Goal: Answer question/provide support

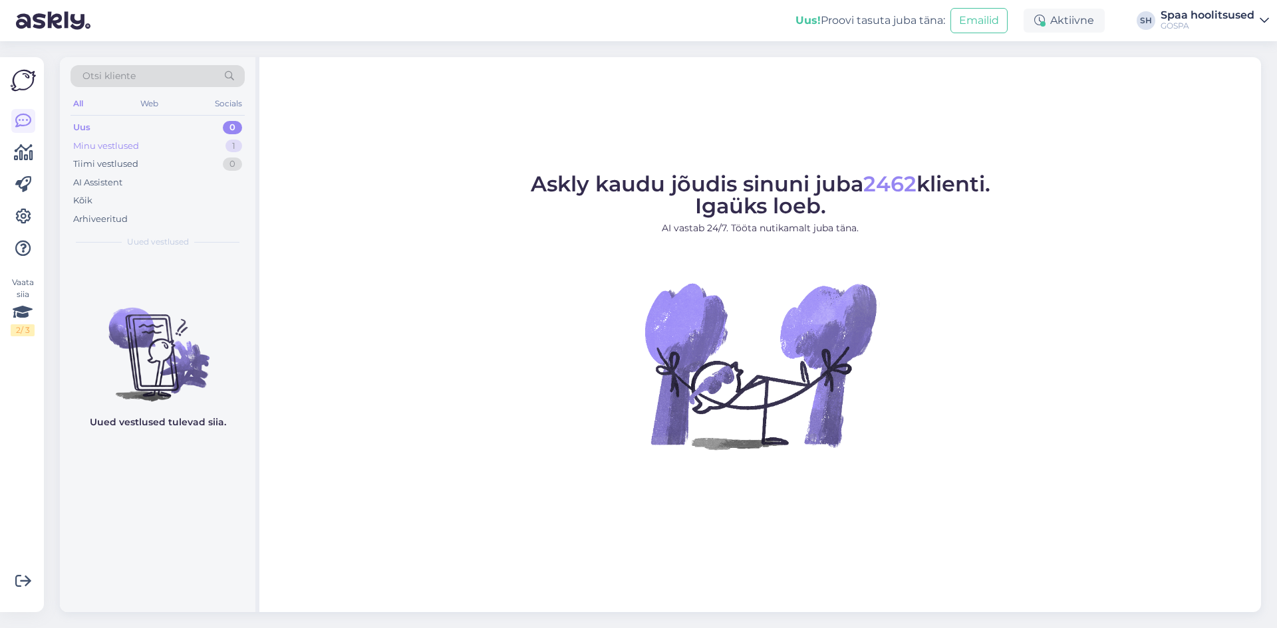
click at [127, 146] on div "Minu vestlused" at bounding box center [106, 146] width 66 height 13
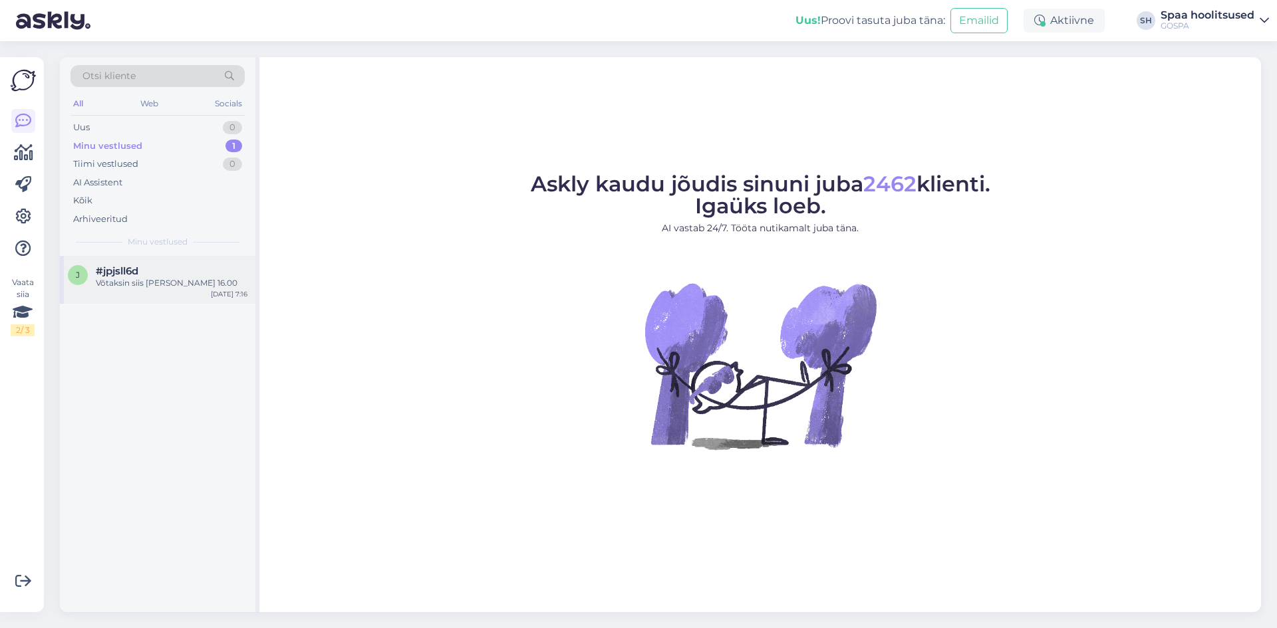
click at [132, 279] on div "Võtaksin siis [PERSON_NAME] 16.00" at bounding box center [172, 283] width 152 height 12
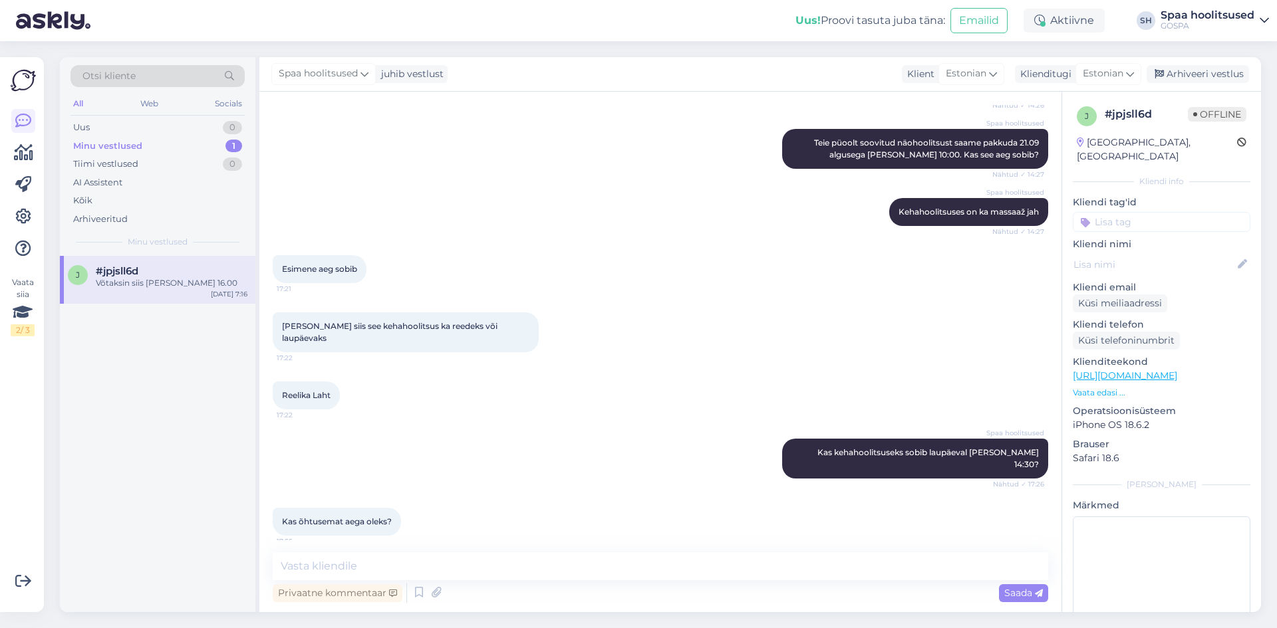
scroll to position [382, 0]
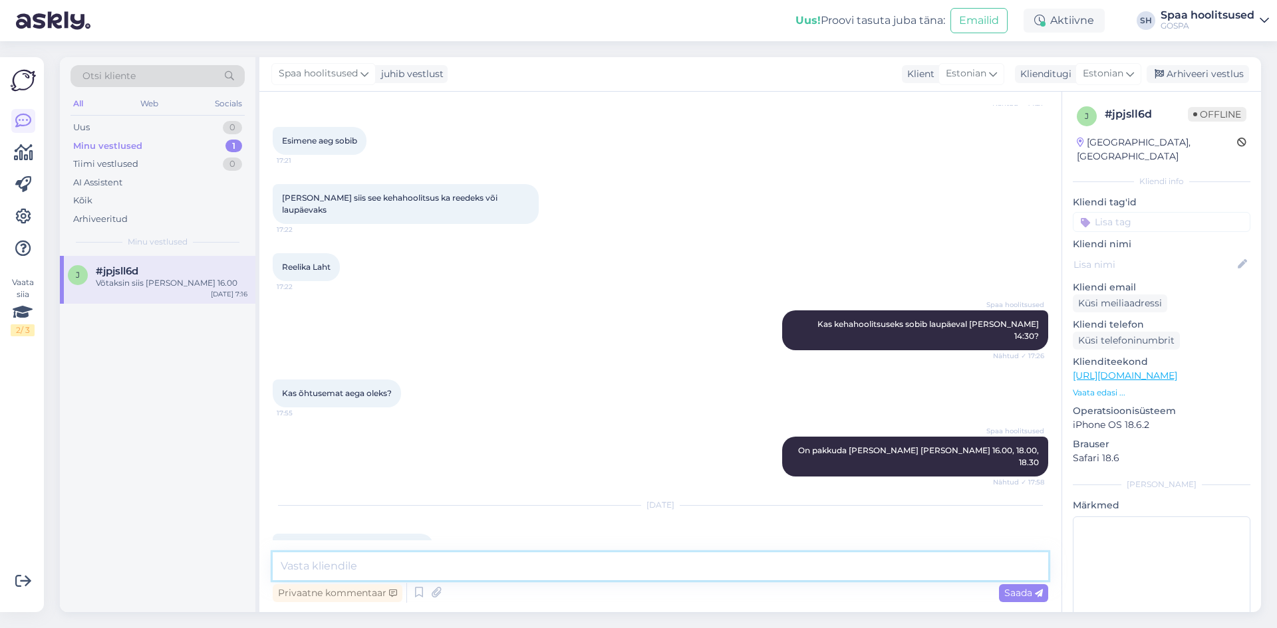
click at [347, 571] on textarea at bounding box center [660, 567] width 775 height 28
click at [275, 567] on textarea "Broneerisin siis laupäevaks [PERSON_NAME] 16.00" at bounding box center [660, 567] width 775 height 28
click at [519, 566] on textarea "Tere! Broneerisin siis laupäevaks [PERSON_NAME] 16.00" at bounding box center [660, 567] width 775 height 28
type textarea "Tere! Broneerisin siis laupäevaks [PERSON_NAME] 16.00 Phytomeri kehahoolitsuse."
click at [1023, 590] on span "Saada" at bounding box center [1023, 593] width 39 height 12
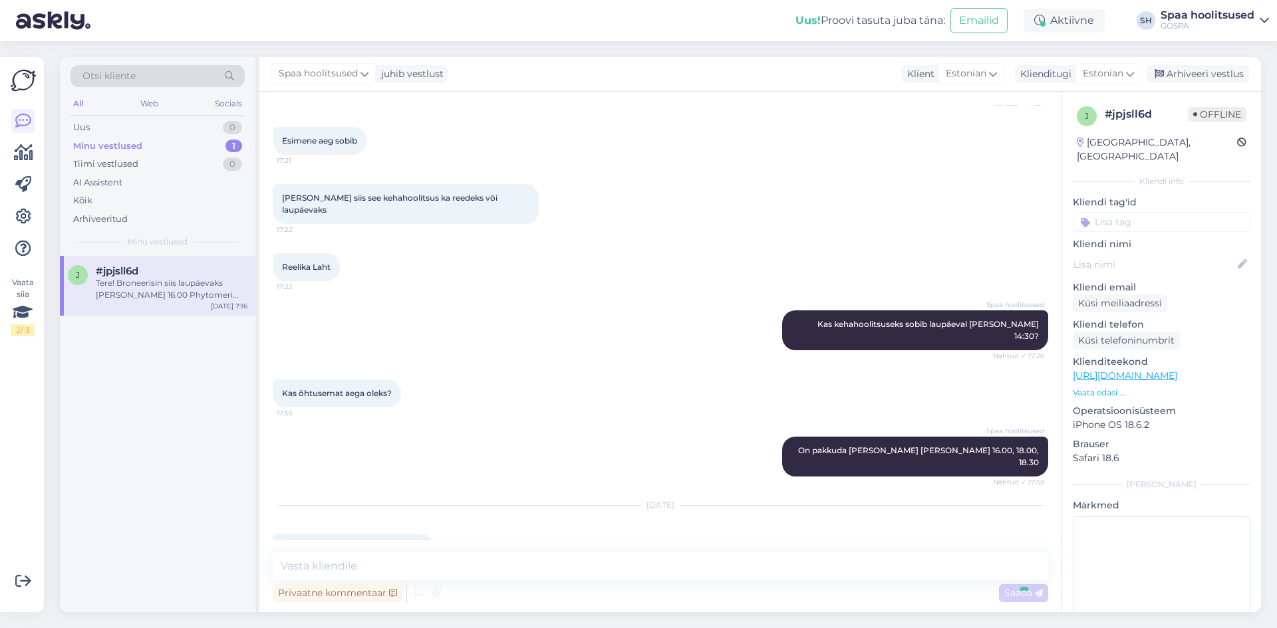
scroll to position [451, 0]
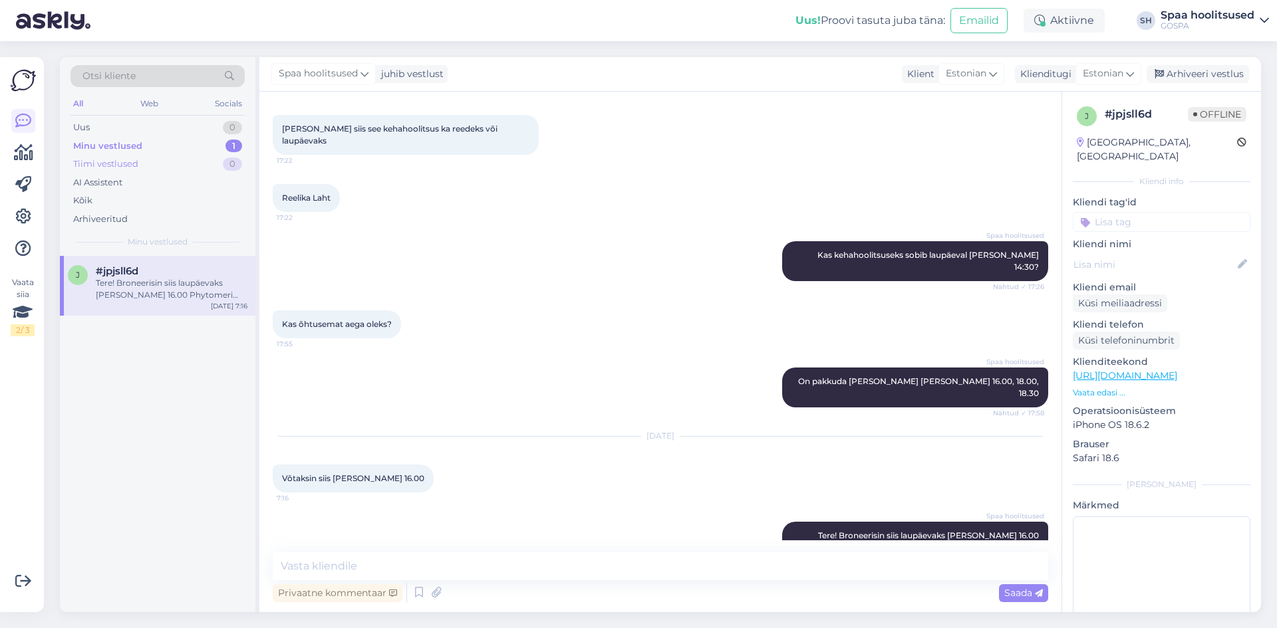
click at [114, 164] on div "Tiimi vestlused" at bounding box center [105, 164] width 65 height 13
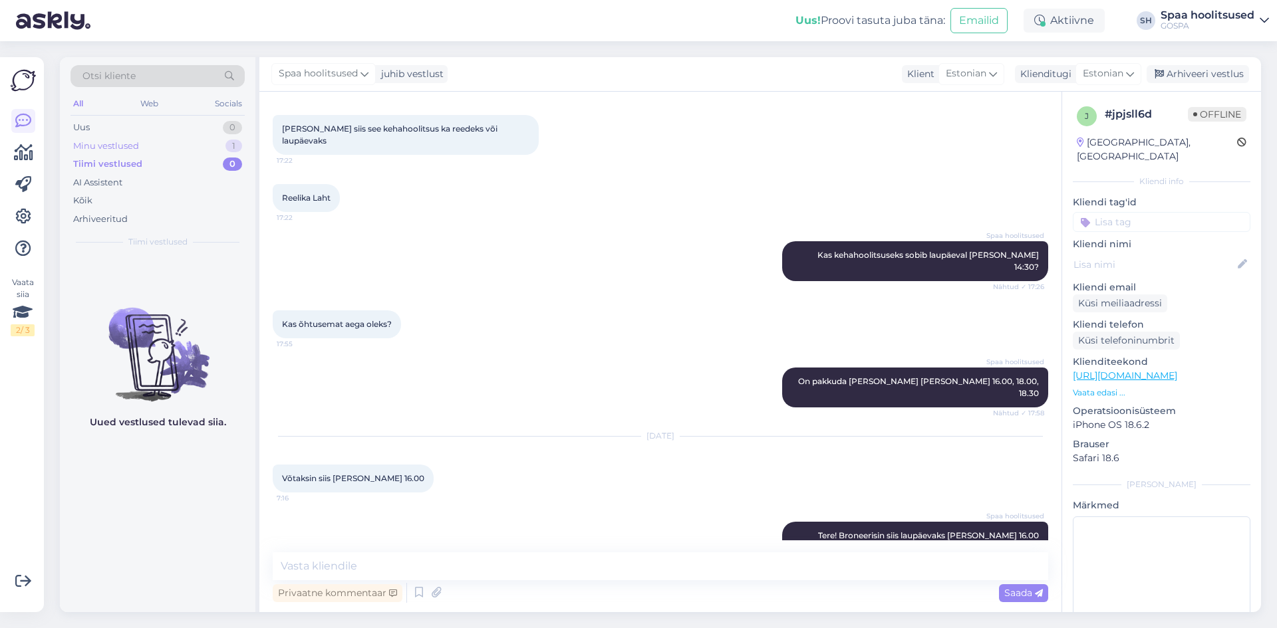
click at [111, 146] on div "Minu vestlused" at bounding box center [106, 146] width 66 height 13
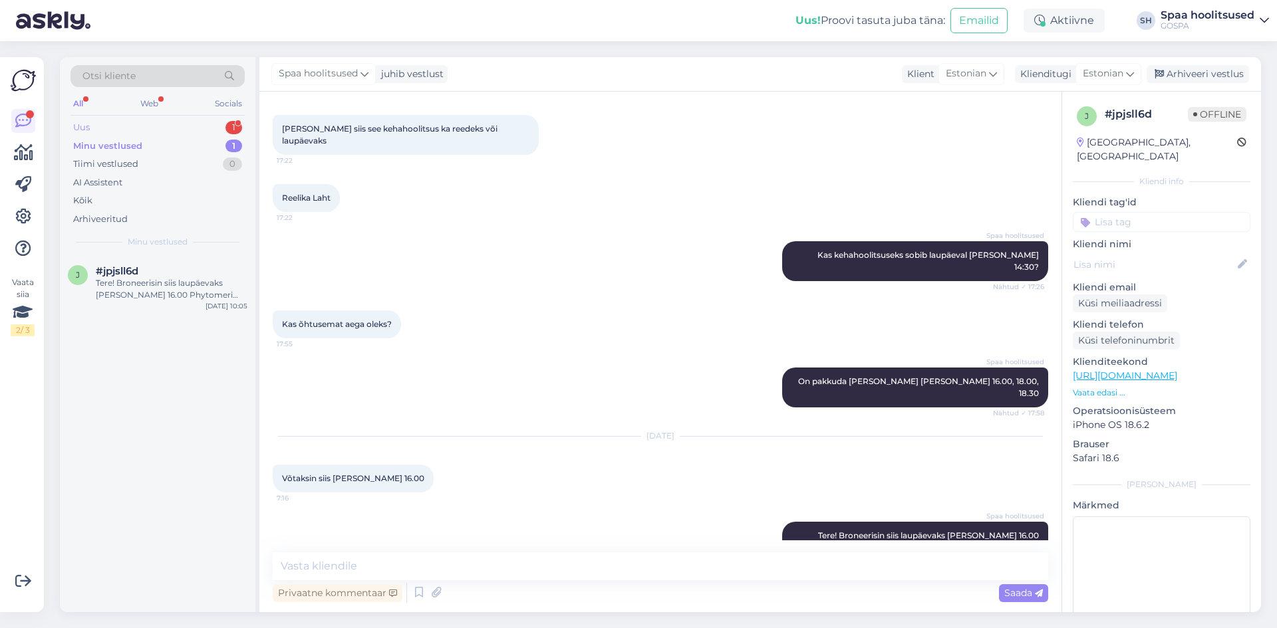
click at [84, 126] on div "Uus" at bounding box center [81, 127] width 17 height 13
click at [126, 283] on div "Thank you" at bounding box center [172, 283] width 152 height 12
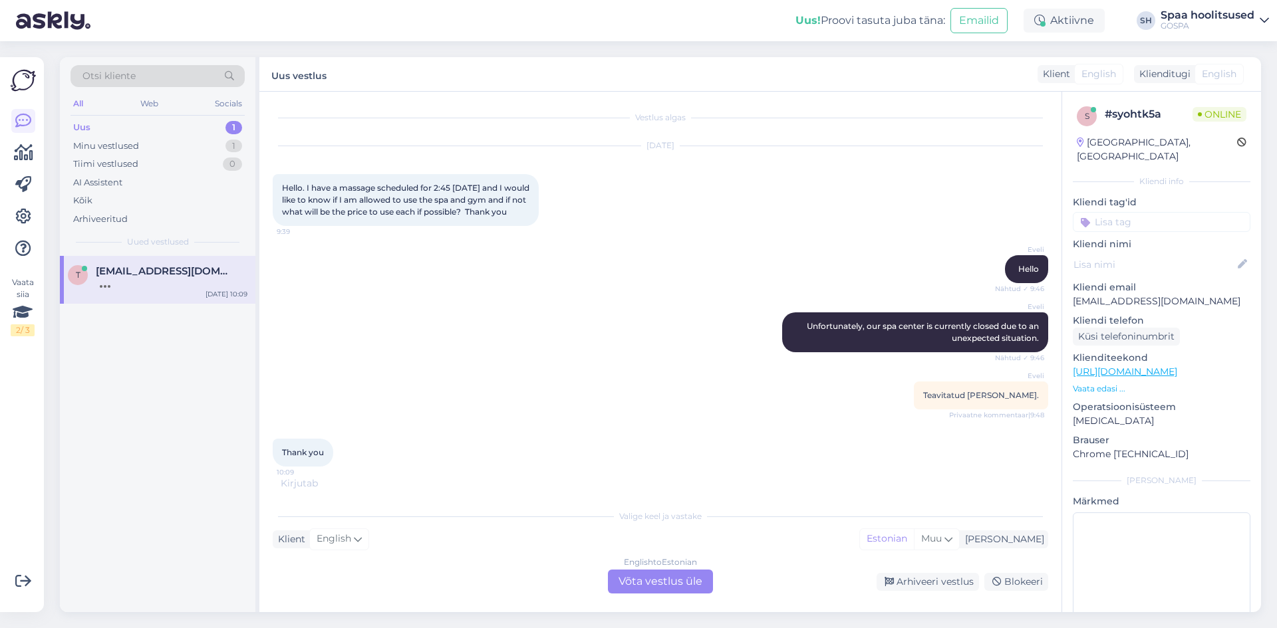
scroll to position [0, 0]
click at [107, 145] on div "Minu vestlused" at bounding box center [106, 146] width 66 height 13
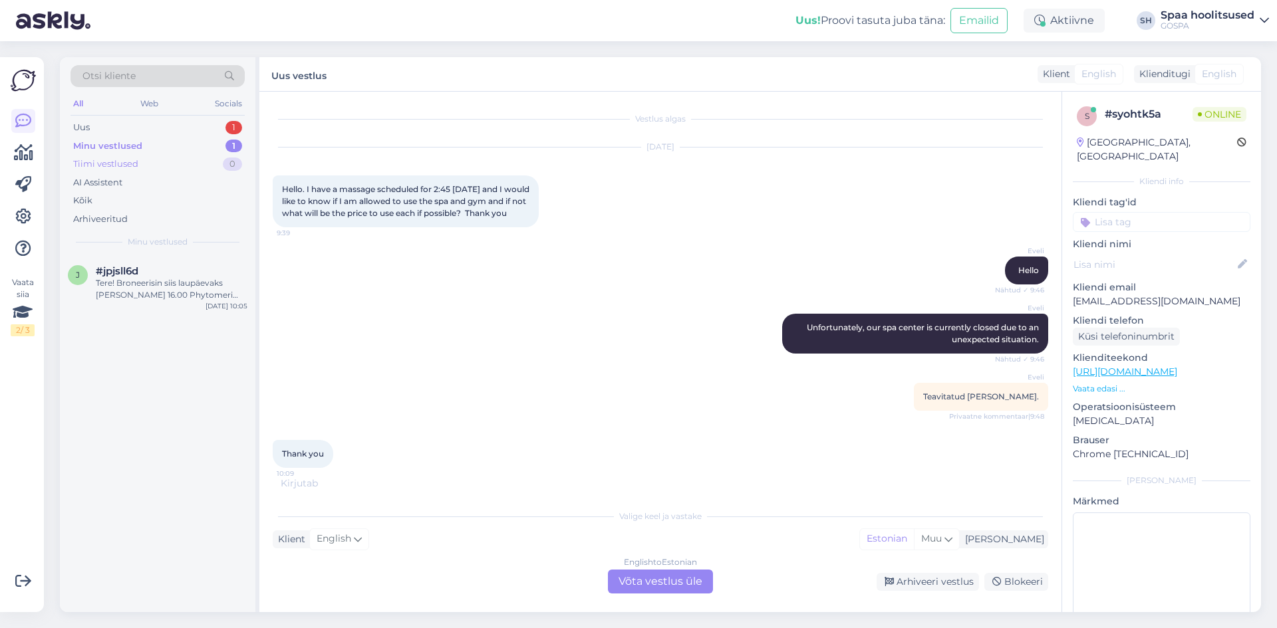
click at [111, 164] on div "Tiimi vestlused" at bounding box center [105, 164] width 65 height 13
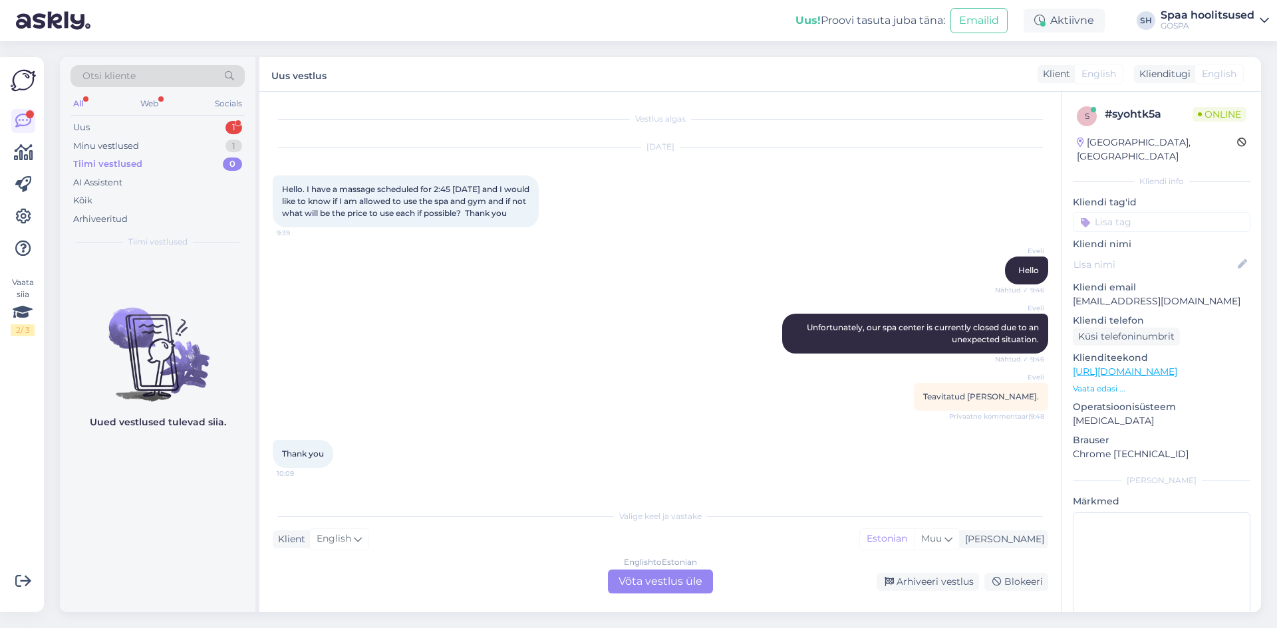
scroll to position [73, 0]
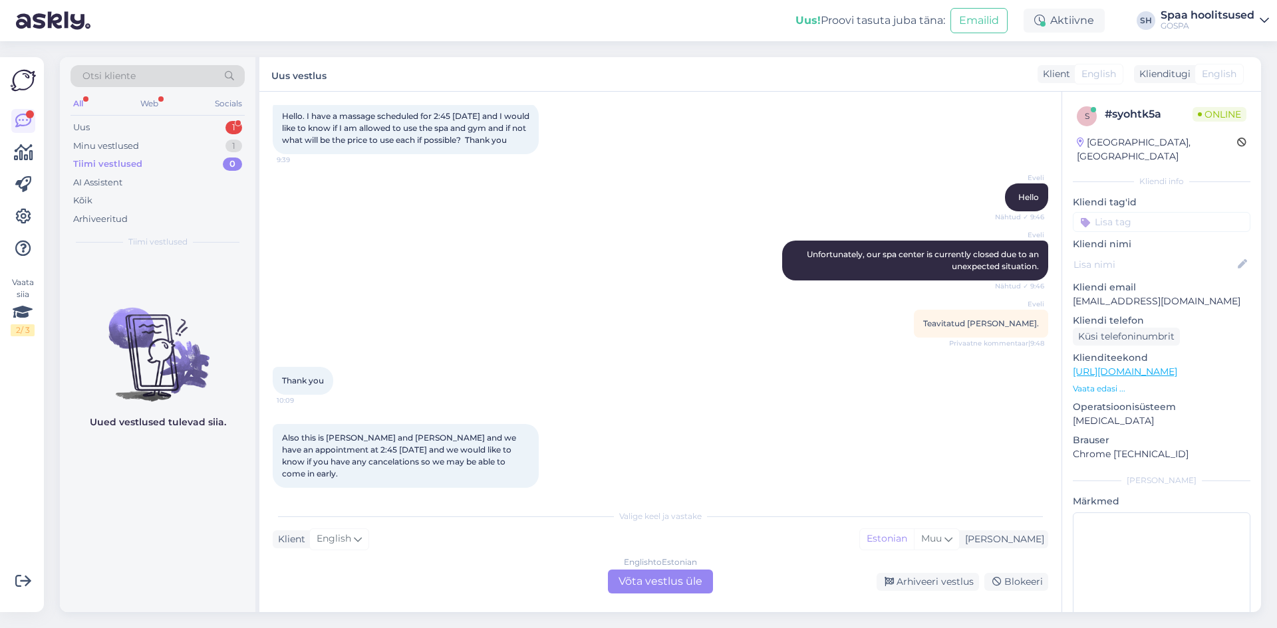
click at [633, 578] on div "English to Estonian Võta vestlus üle" at bounding box center [660, 582] width 105 height 24
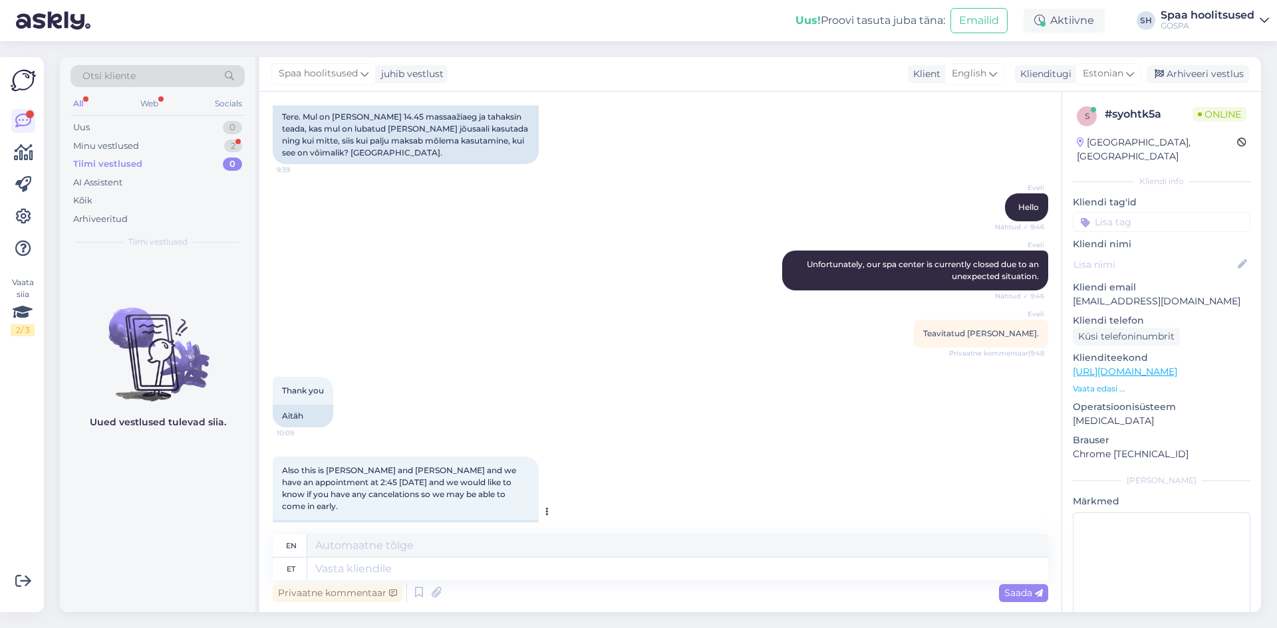
scroll to position [169, 0]
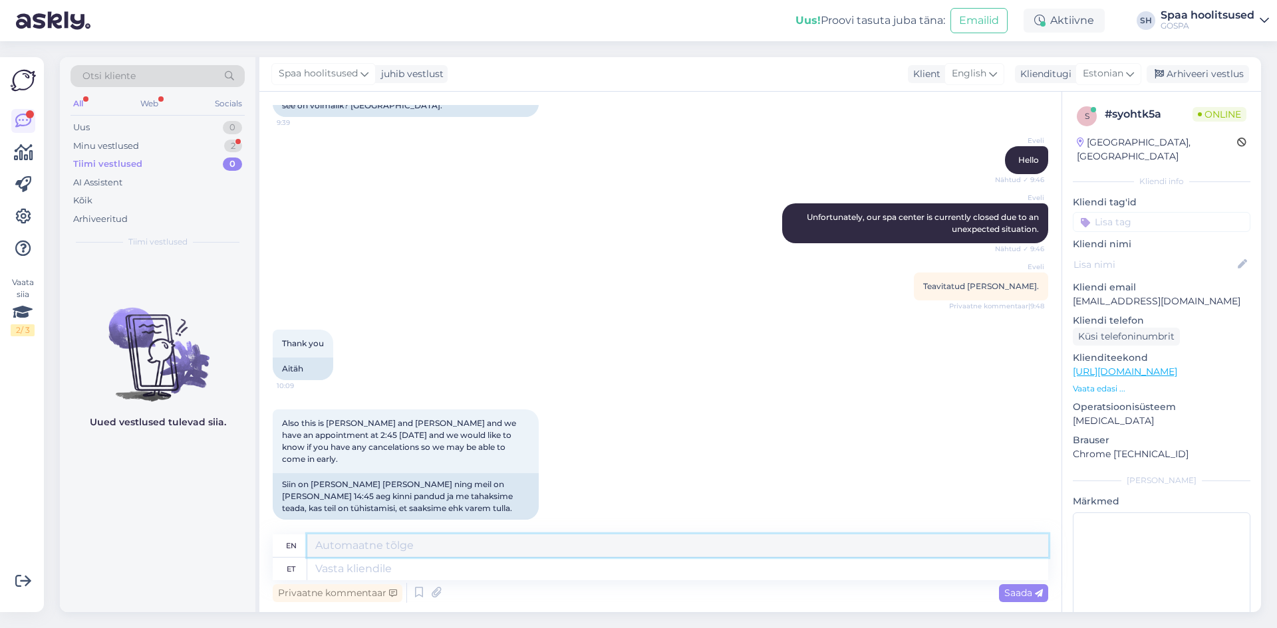
click at [331, 543] on textarea at bounding box center [677, 546] width 741 height 23
type textarea "Tere! Hetkel ei ole vabanenud varasemaks."
click at [1016, 594] on span "Saada" at bounding box center [1023, 593] width 39 height 12
drag, startPoint x: 563, startPoint y: 551, endPoint x: 312, endPoint y: 552, distance: 251.3
click at [312, 552] on textarea "Tere! Hetkel ei ole vabanenud varasemaks." at bounding box center [677, 546] width 741 height 23
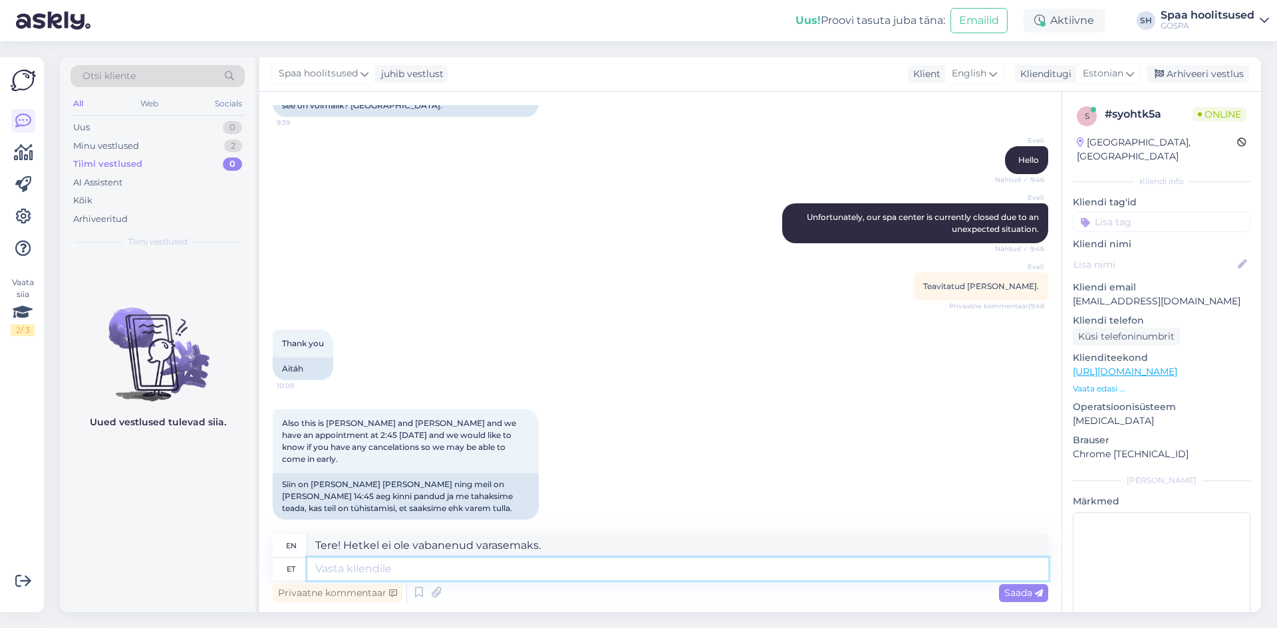
click at [317, 571] on textarea at bounding box center [677, 569] width 741 height 23
paste textarea "Tere! Hetkel ei ole vabanenud varasemaks."
type textarea "Tere! Hetkel ei ole vabanenud varasemaks."
type textarea "Hello! There are currently no openings for earlier dates."
type textarea "Tere! Hetkel ei ole vabanenud varasemaks."
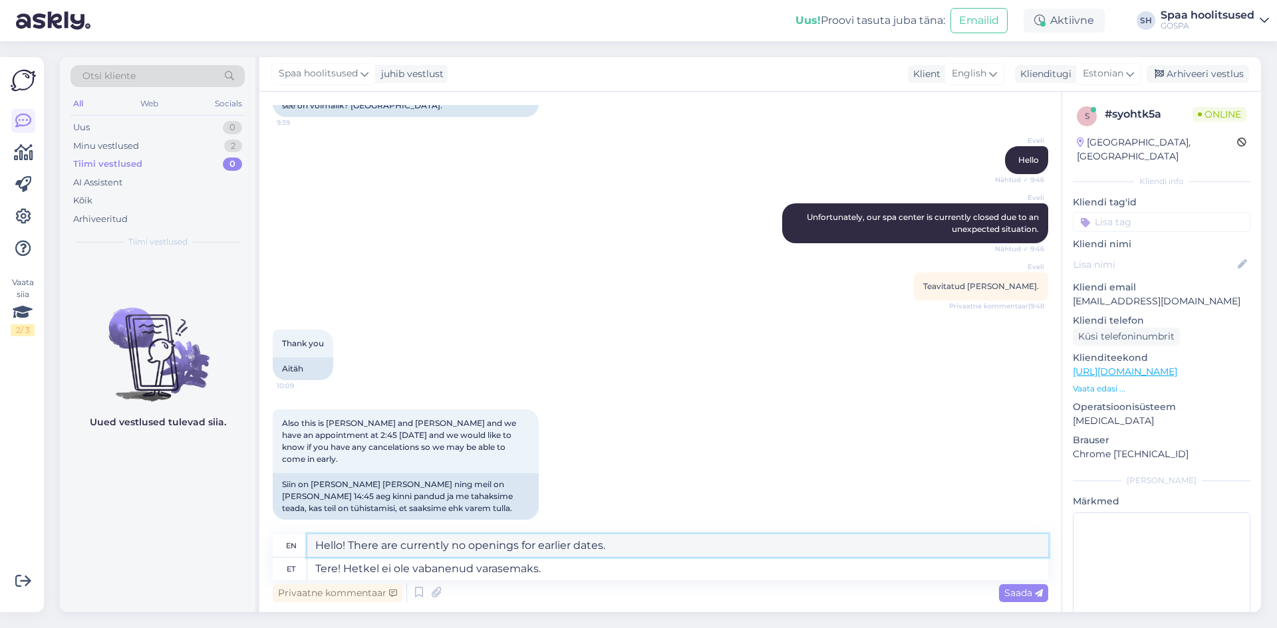
drag, startPoint x: 547, startPoint y: 545, endPoint x: 495, endPoint y: 547, distance: 51.9
click at [495, 547] on textarea "Hello! There are currently no openings for earlier dates." at bounding box center [677, 546] width 741 height 23
click at [639, 545] on textarea "Hello! There are currently no openings for earlier dates." at bounding box center [677, 546] width 741 height 23
click at [503, 328] on div "Thank you 10:09 Aitäh" at bounding box center [660, 355] width 775 height 80
click at [606, 546] on textarea "Hello! There are currently no openings for earlier dates." at bounding box center [677, 546] width 741 height 23
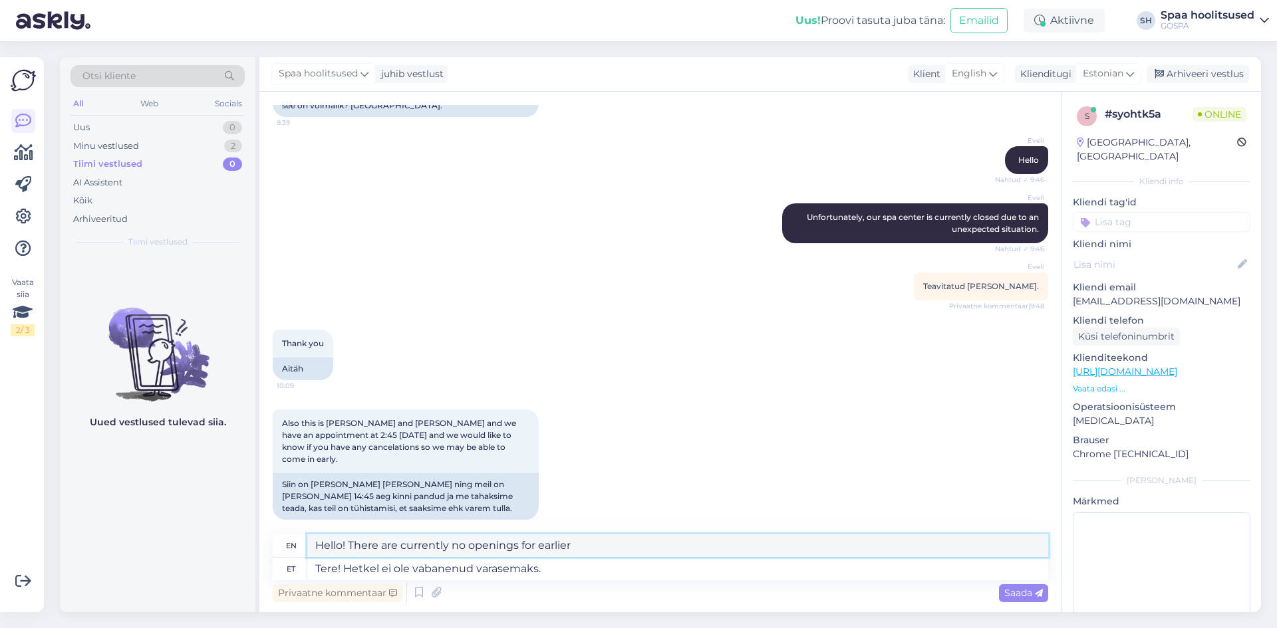
type textarea "Hello! There are currently no openings for earlier"
click at [536, 569] on textarea "Tere! Hetkel ei ole vabanenud varasemaks." at bounding box center [677, 569] width 741 height 23
type textarea "Tere! Hetkel ei ole vabanenud varasema."
type textarea "Hello! There are currently no vacancies."
type textarea "Tere! Hetkel ei ole vabanenud varasemaks kellaajaks."
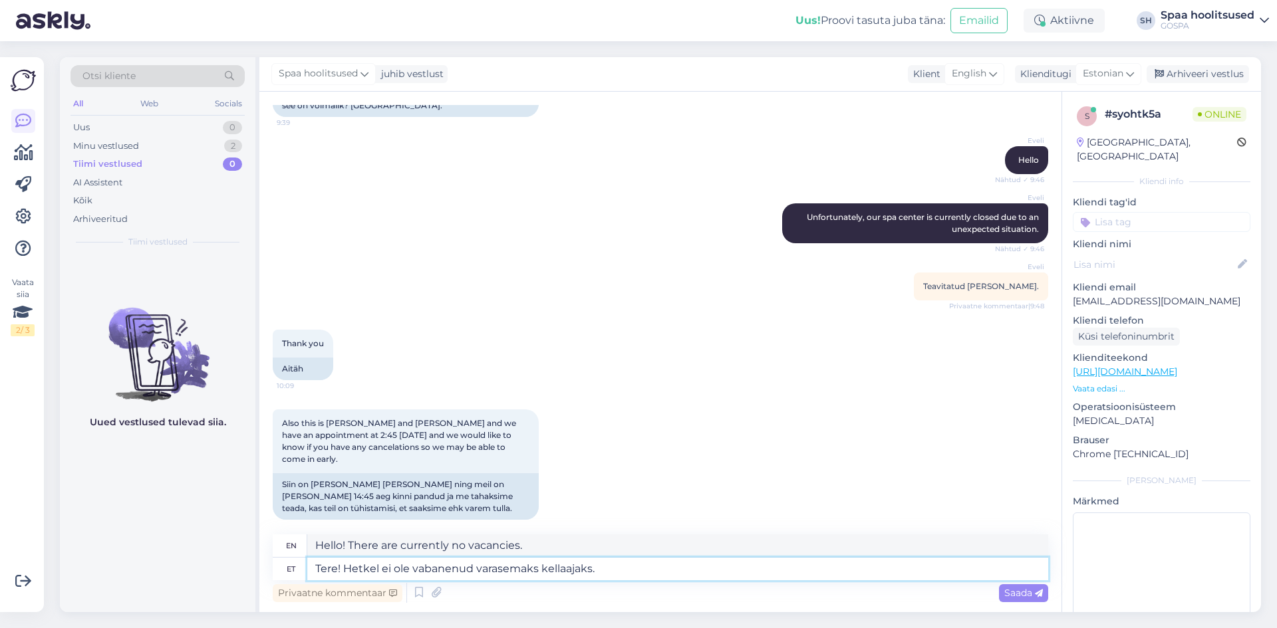
type textarea "Hello! There are currently no openings for an earlier time."
type textarea "Tere! Hetkel ei ole vabanenud varasemaks kellaajaks."
click at [1014, 591] on span "Saada" at bounding box center [1023, 593] width 39 height 12
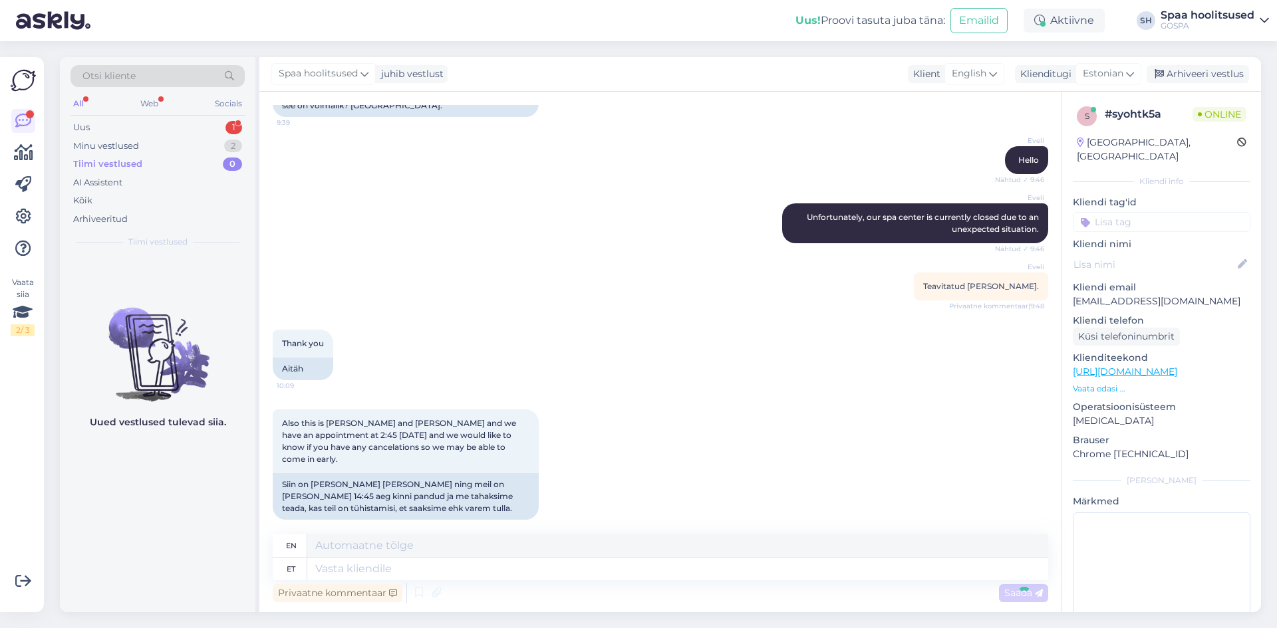
scroll to position [249, 0]
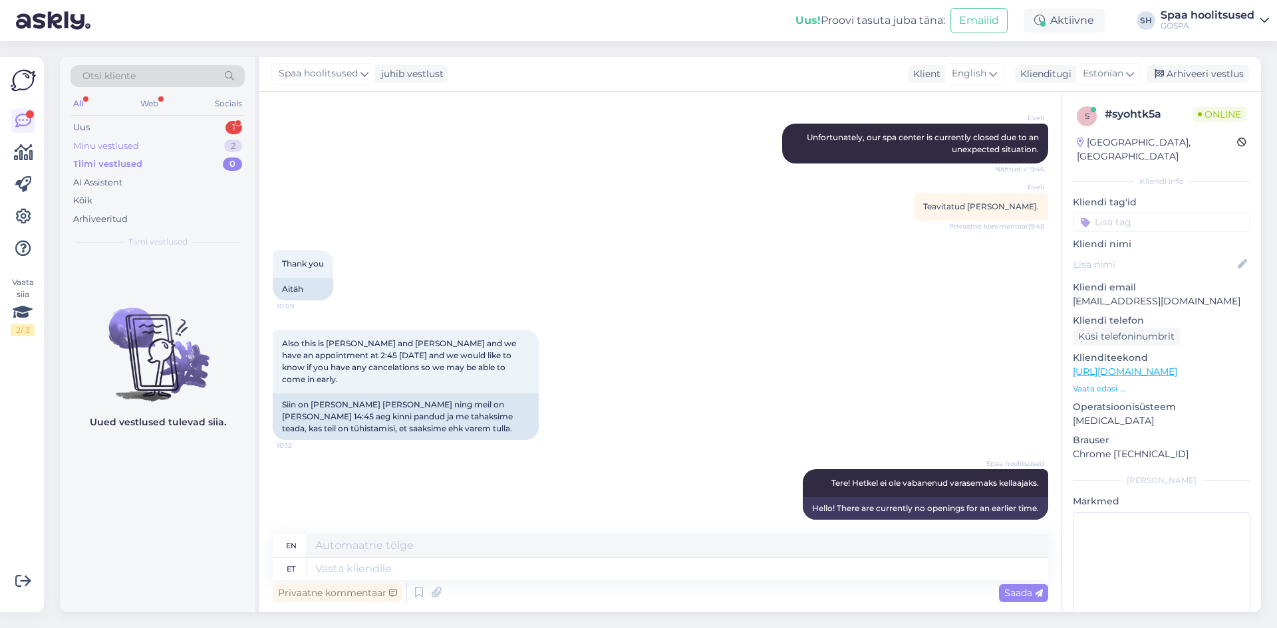
click at [94, 148] on div "Minu vestlused" at bounding box center [106, 146] width 66 height 13
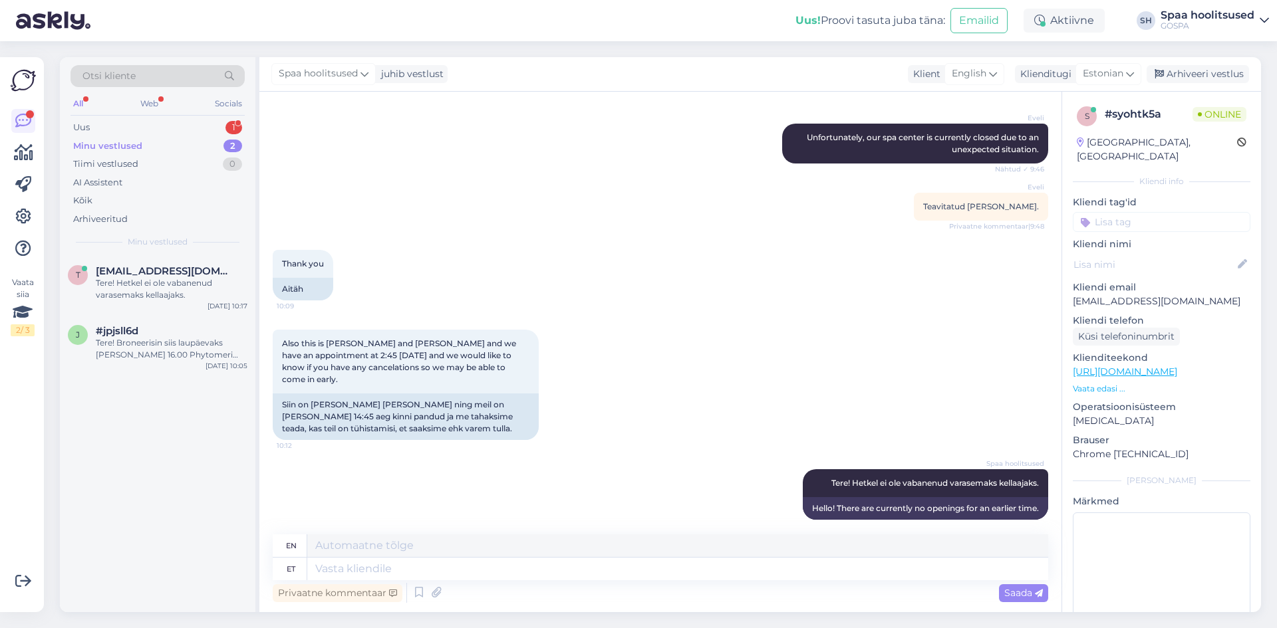
click at [116, 145] on div "Minu vestlused" at bounding box center [107, 146] width 69 height 13
click at [158, 291] on div "Tere! Hetkel ei ole vabanenud varasemaks kellaajaks." at bounding box center [172, 289] width 152 height 24
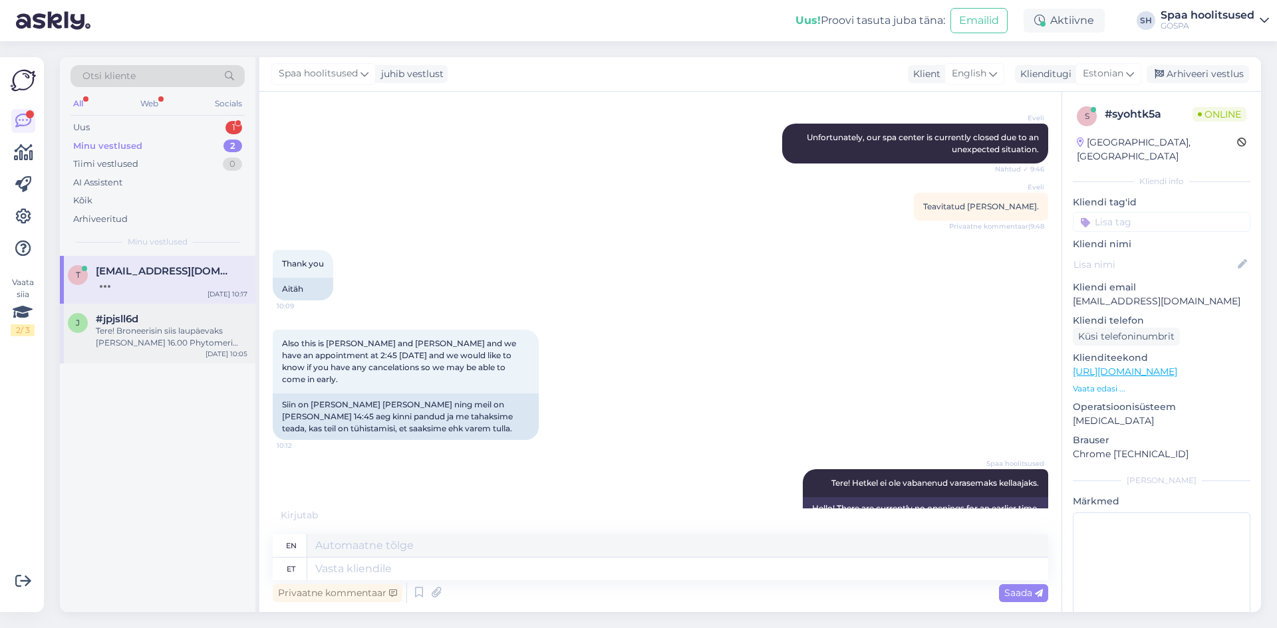
click at [166, 336] on div "Tere! Broneerisin siis laupäevaks [PERSON_NAME] 16.00 Phytomeri kehahoolitsuse." at bounding box center [172, 337] width 152 height 24
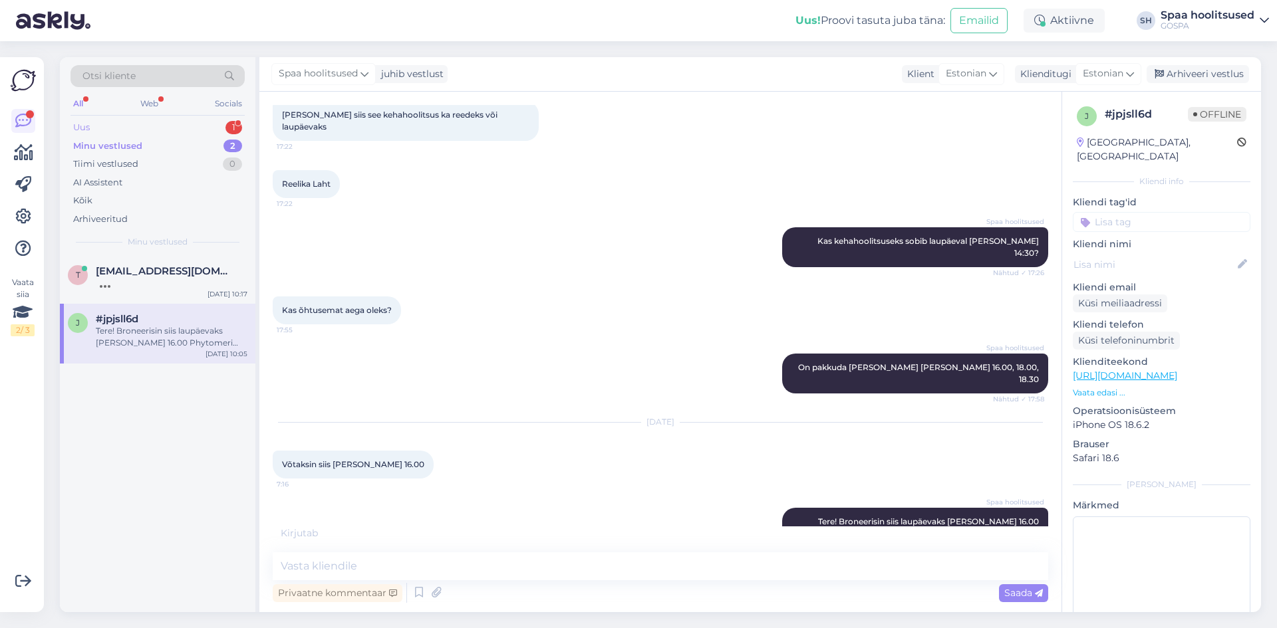
click at [81, 126] on div "Uus" at bounding box center [81, 127] width 17 height 13
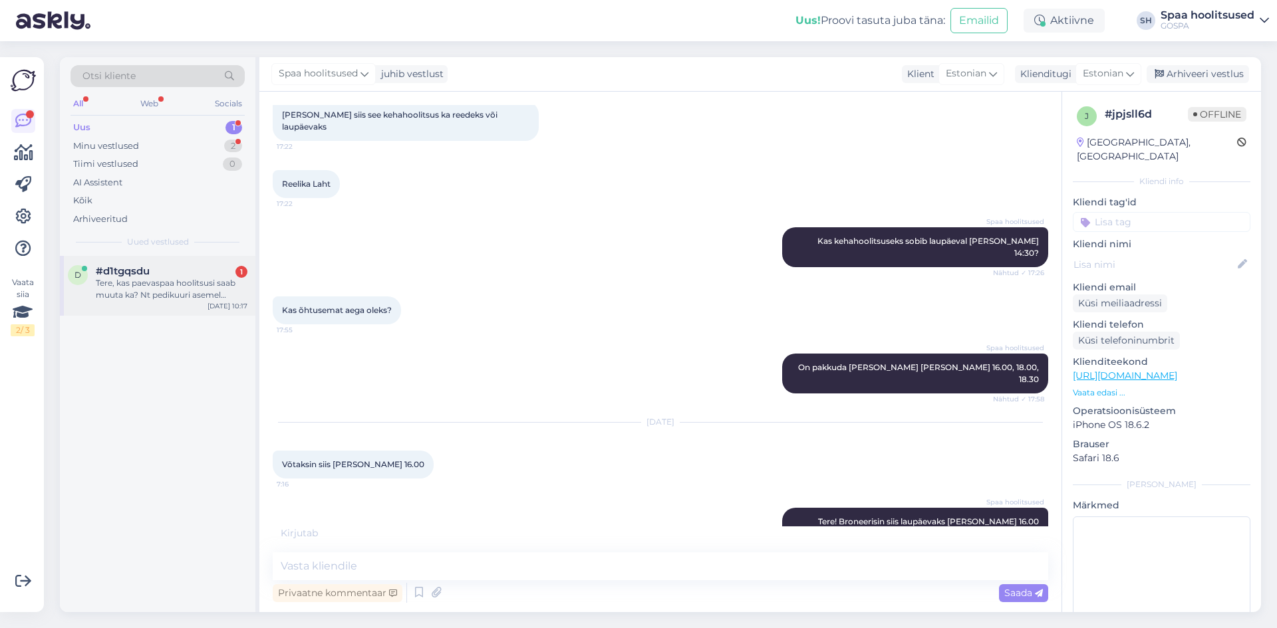
click at [177, 285] on div "Tere, kas paevaspaa hoolitsusi saab muuta ka? Nt pedikuuri asemel midagi naohoo…" at bounding box center [172, 289] width 152 height 24
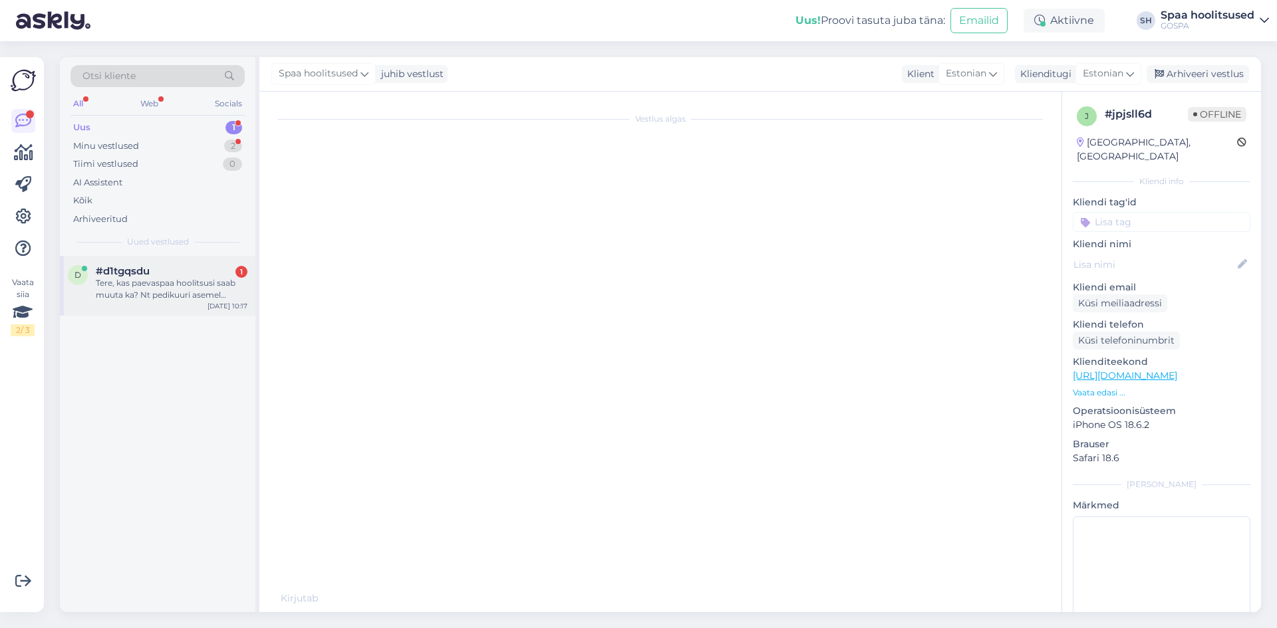
scroll to position [0, 0]
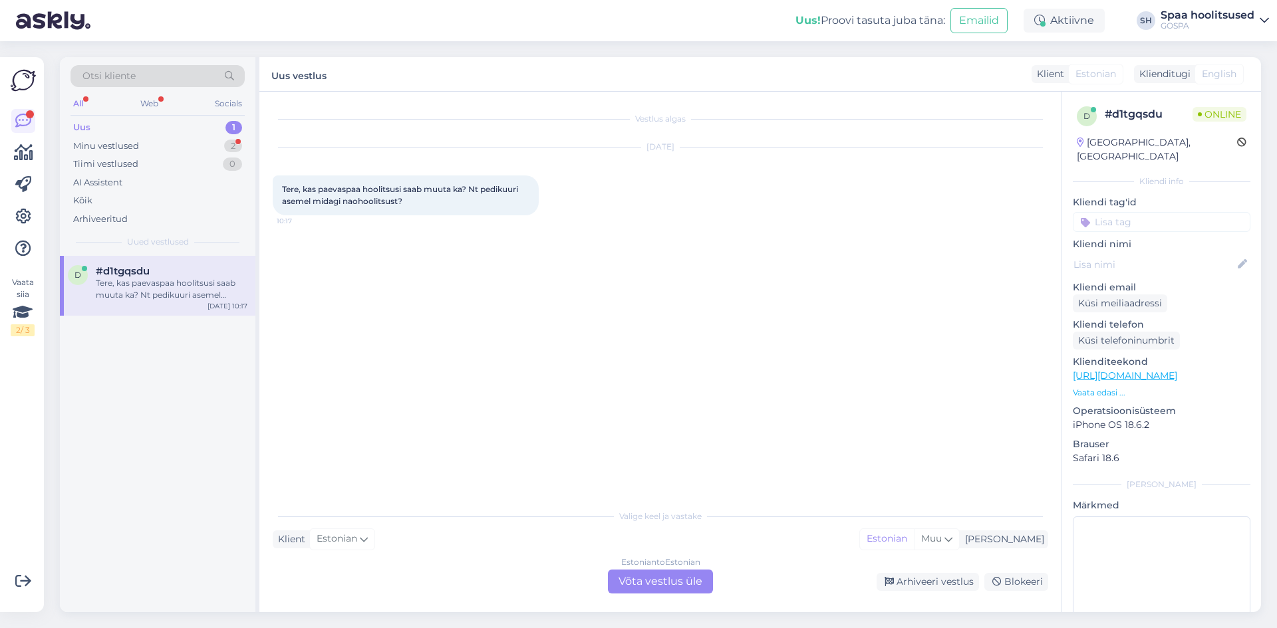
click at [668, 586] on div "Estonian to Estonian Võta vestlus üle" at bounding box center [660, 582] width 105 height 24
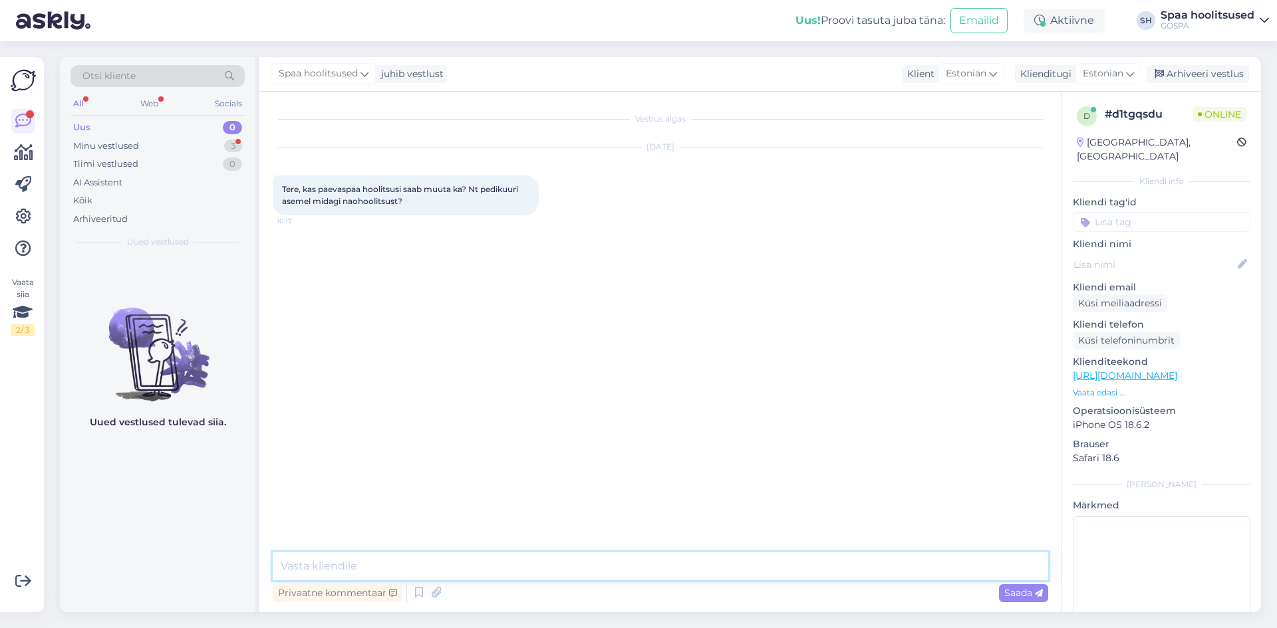
click at [299, 563] on textarea at bounding box center [660, 567] width 775 height 28
type textarea "Tere! Paketti kuuluvaid hoolitsusi ei saa muuta."
click at [1008, 591] on span "Saada" at bounding box center [1023, 593] width 39 height 12
click at [87, 129] on div "Uus" at bounding box center [81, 127] width 17 height 13
click at [94, 142] on div "Minu vestlused" at bounding box center [106, 146] width 66 height 13
